Goal: Information Seeking & Learning: Understand process/instructions

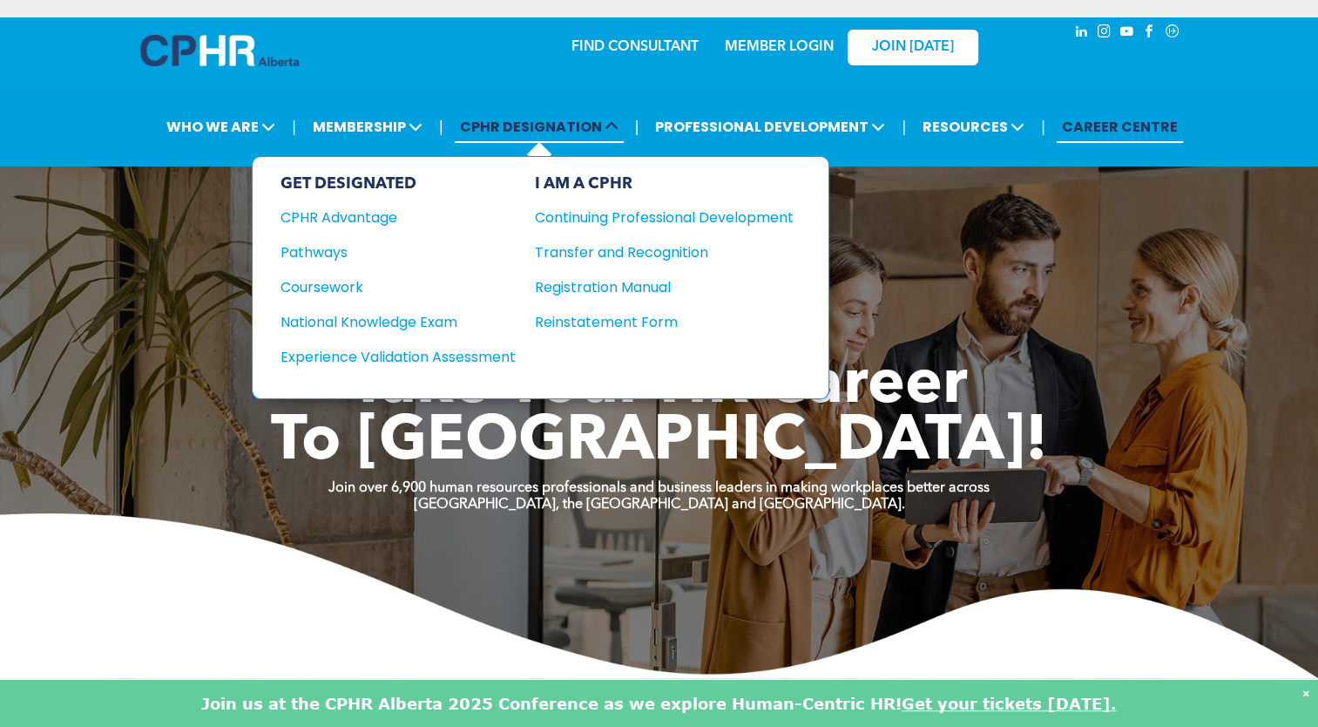
click at [553, 127] on span "CPHR DESIGNATION" at bounding box center [539, 127] width 169 height 32
click at [355, 215] on div "CPHR Advantage" at bounding box center [387, 217] width 212 height 22
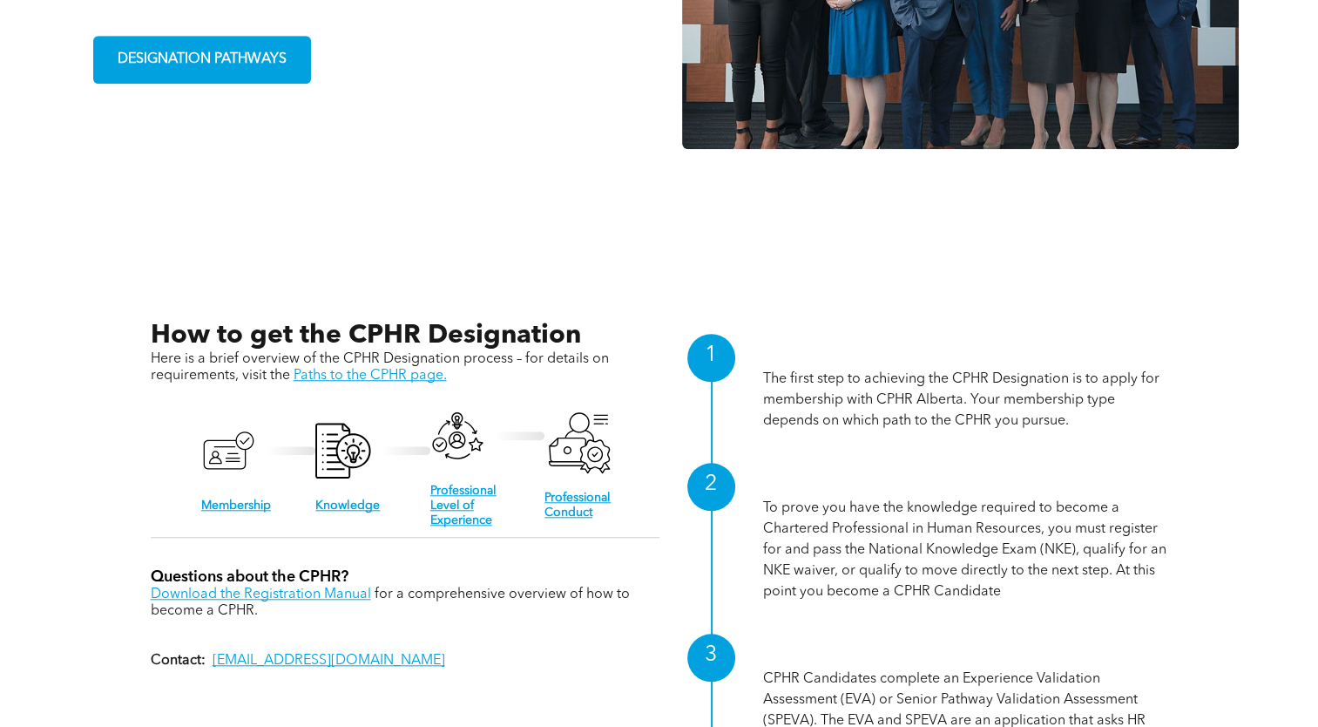
scroll to position [1649, 0]
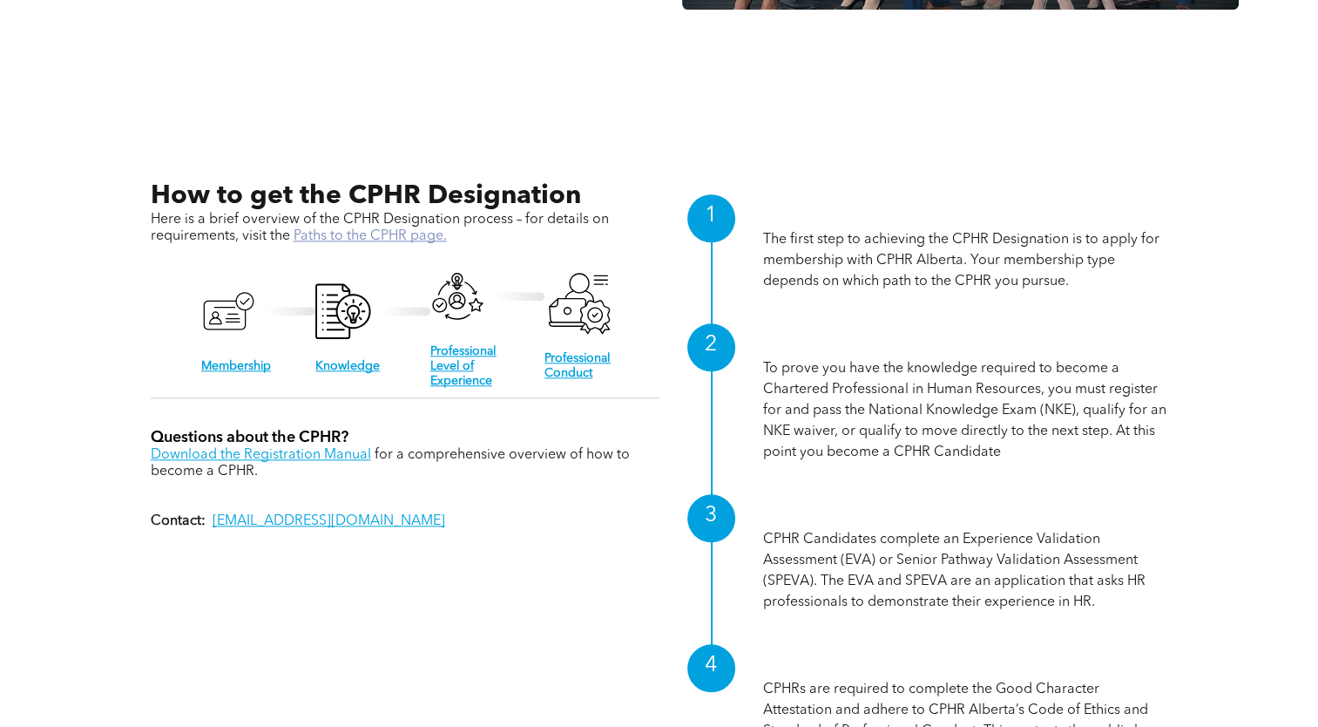
click at [368, 229] on link "Paths to the CPHR page." at bounding box center [370, 236] width 153 height 14
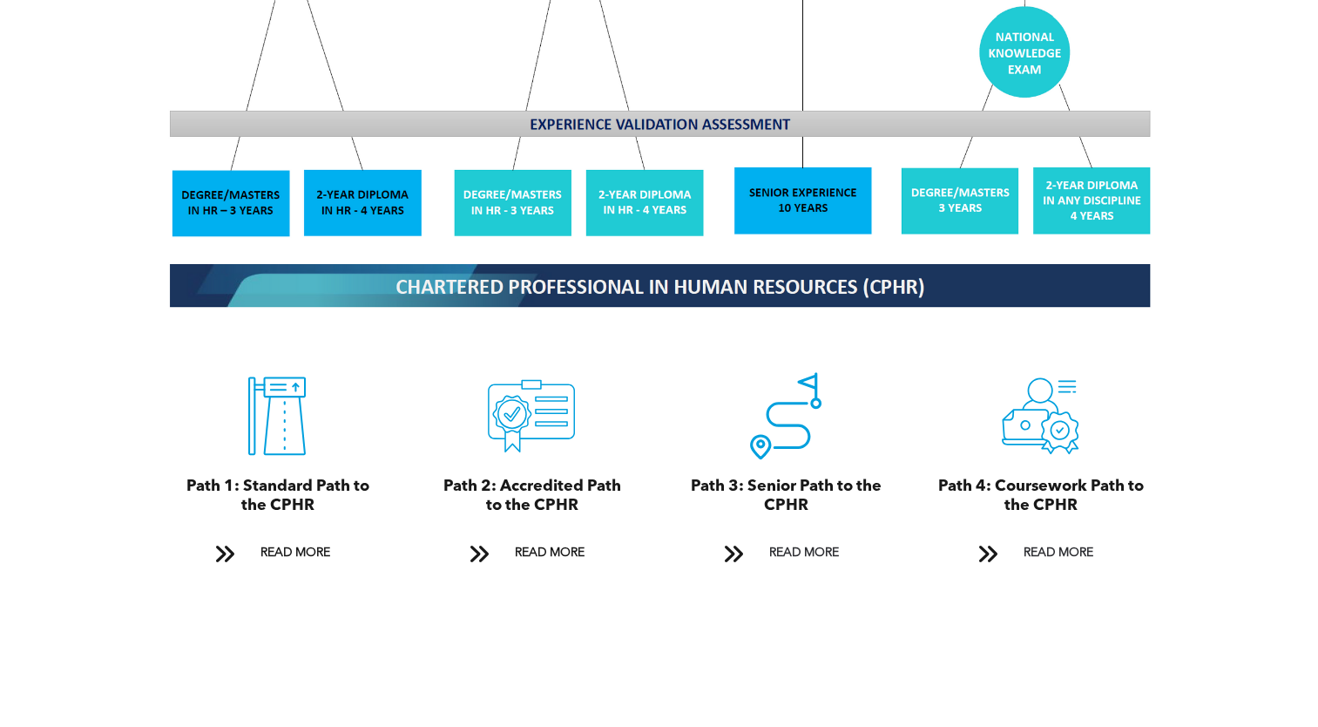
scroll to position [1707, 0]
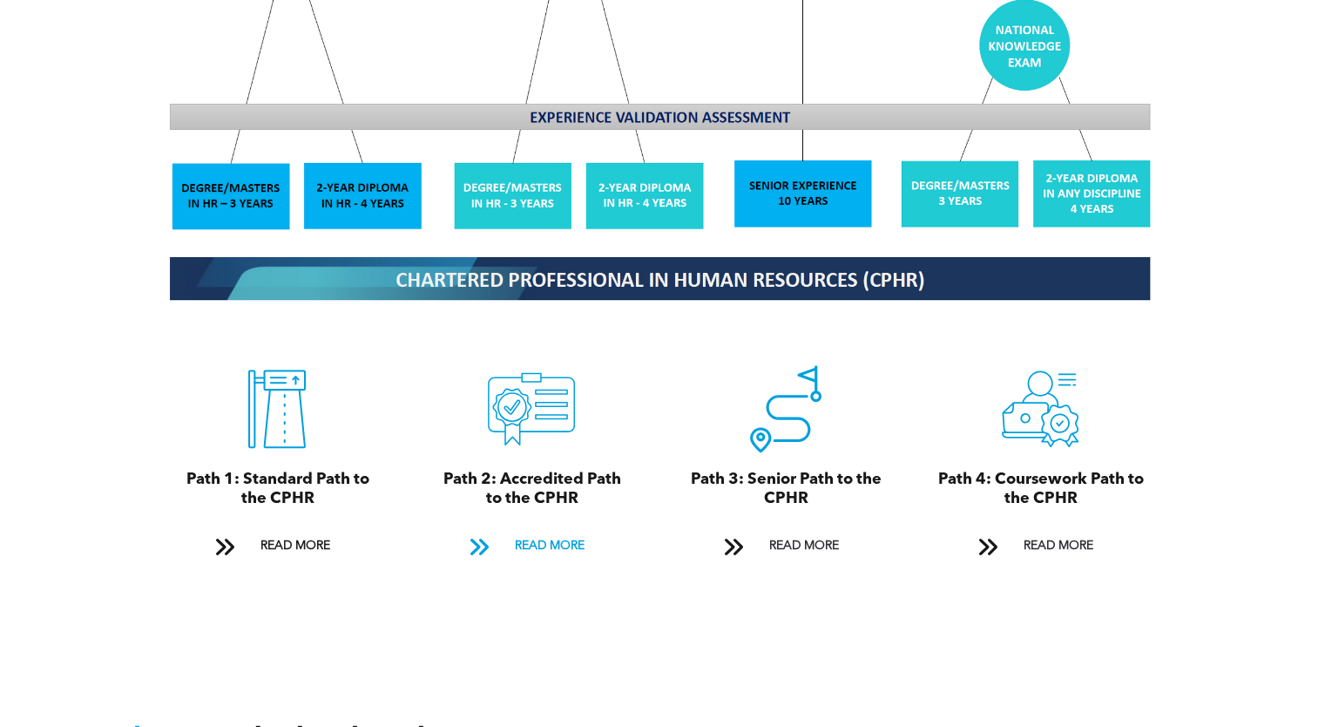
click at [544, 532] on span "READ MORE" at bounding box center [549, 546] width 82 height 32
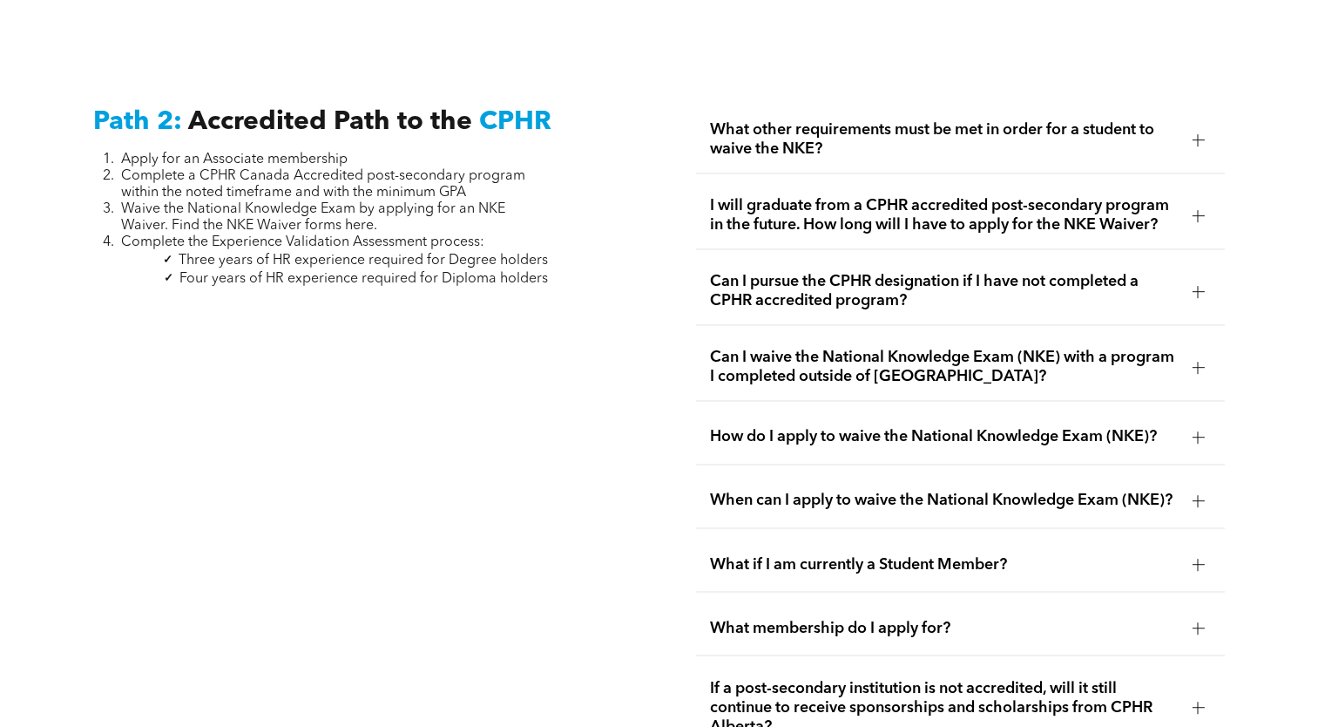
scroll to position [2767, 0]
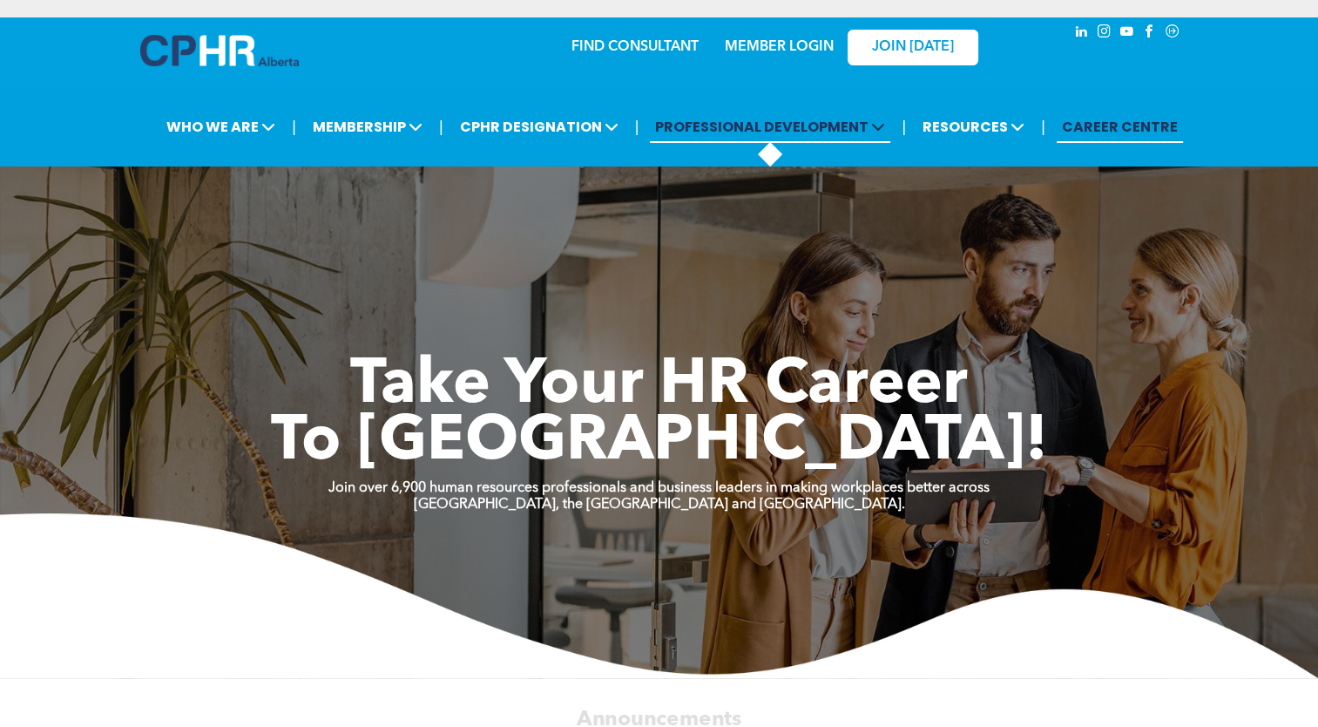
click at [825, 124] on span "PROFESSIONAL DEVELOPMENT" at bounding box center [770, 127] width 240 height 32
